Goal: Task Accomplishment & Management: Manage account settings

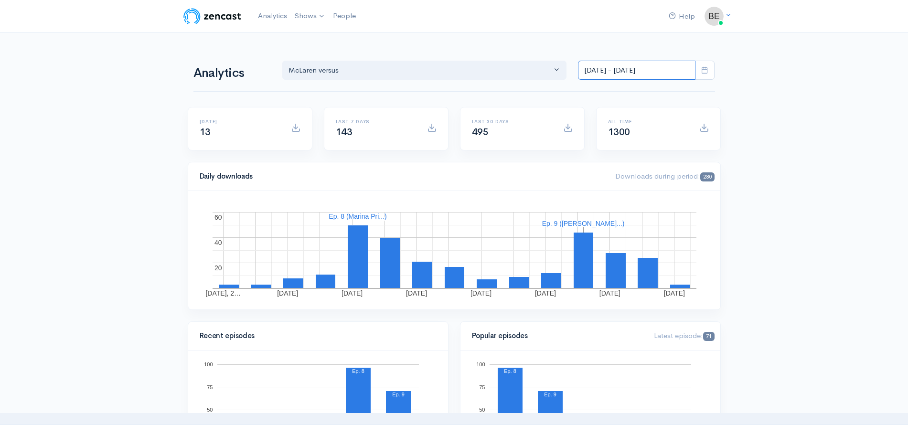
click at [604, 66] on input "[DATE] - [DATE]" at bounding box center [637, 71] width 118 height 20
click at [597, 195] on li "All time" at bounding box center [612, 194] width 67 height 15
type input "[DATE] - [DATE]"
